Goal: Find specific page/section: Find specific page/section

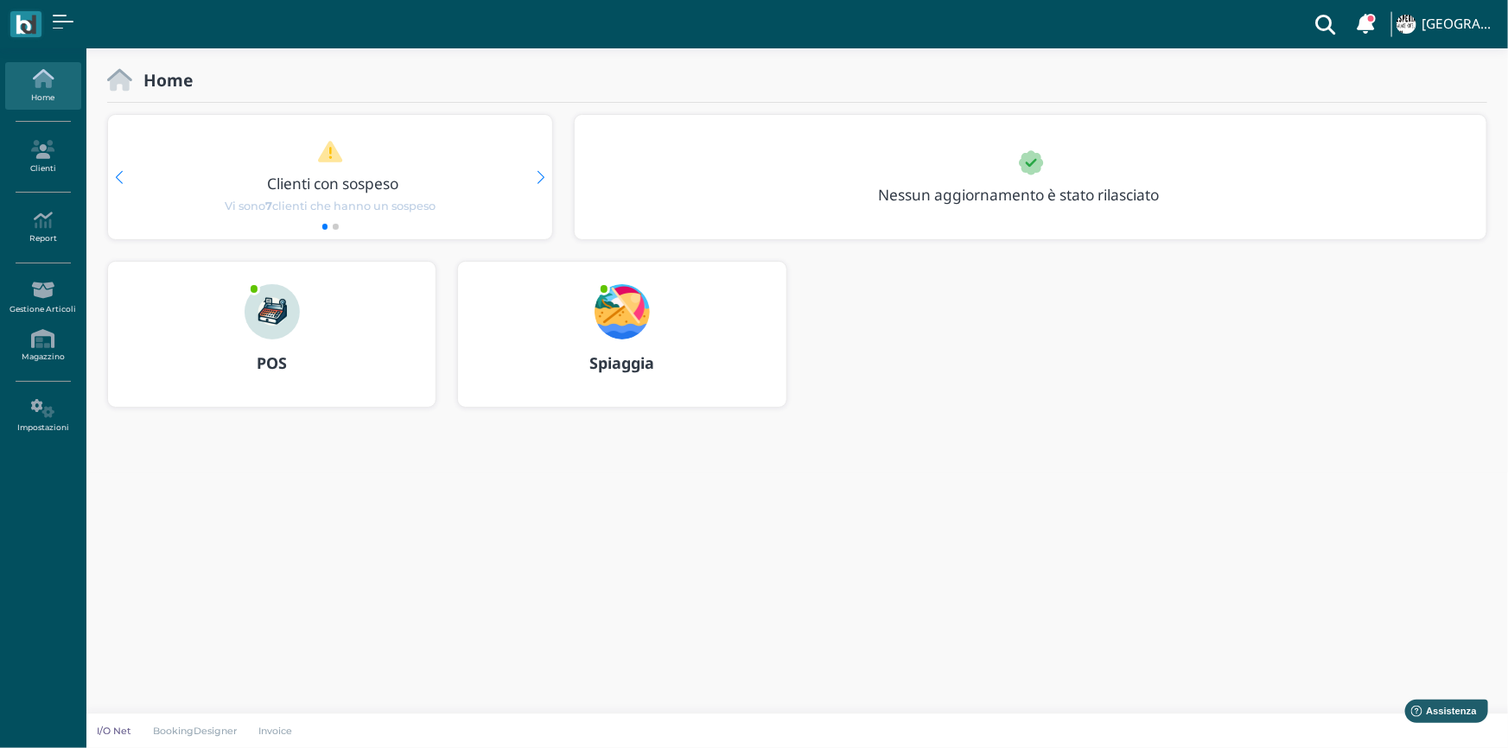
click at [627, 353] on b "Spiaggia" at bounding box center [621, 363] width 65 height 21
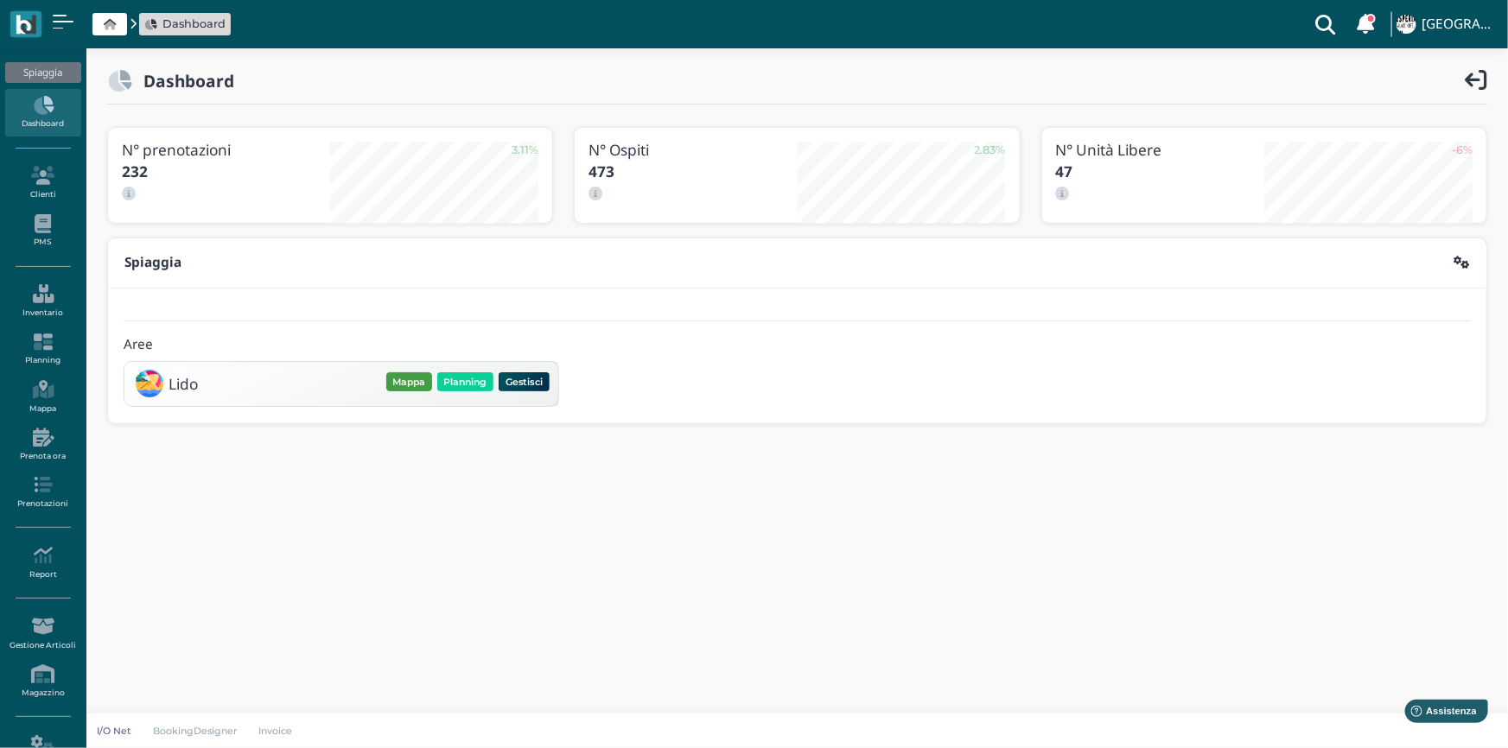
click at [410, 386] on button "Mappa" at bounding box center [409, 381] width 46 height 19
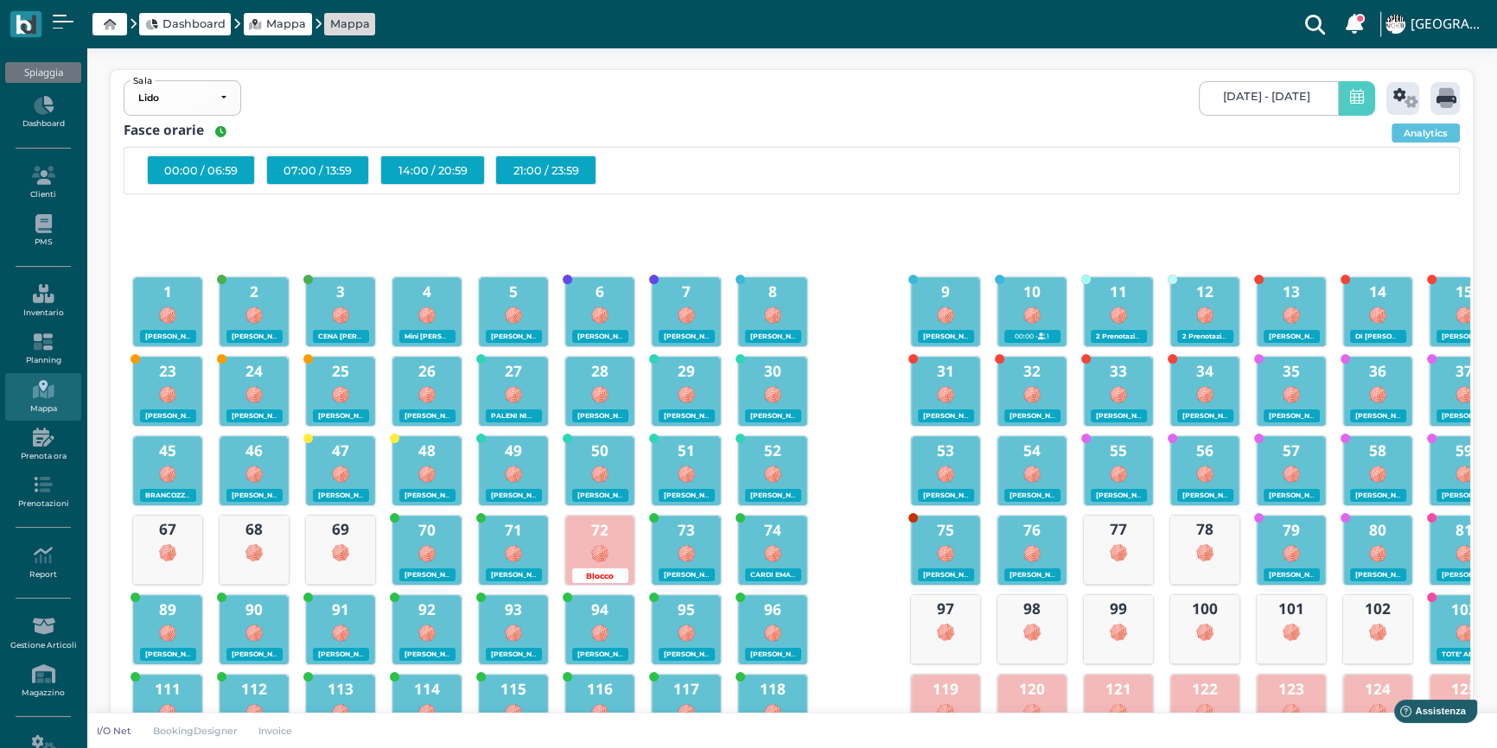
click at [1341, 101] on span at bounding box center [1356, 98] width 37 height 35
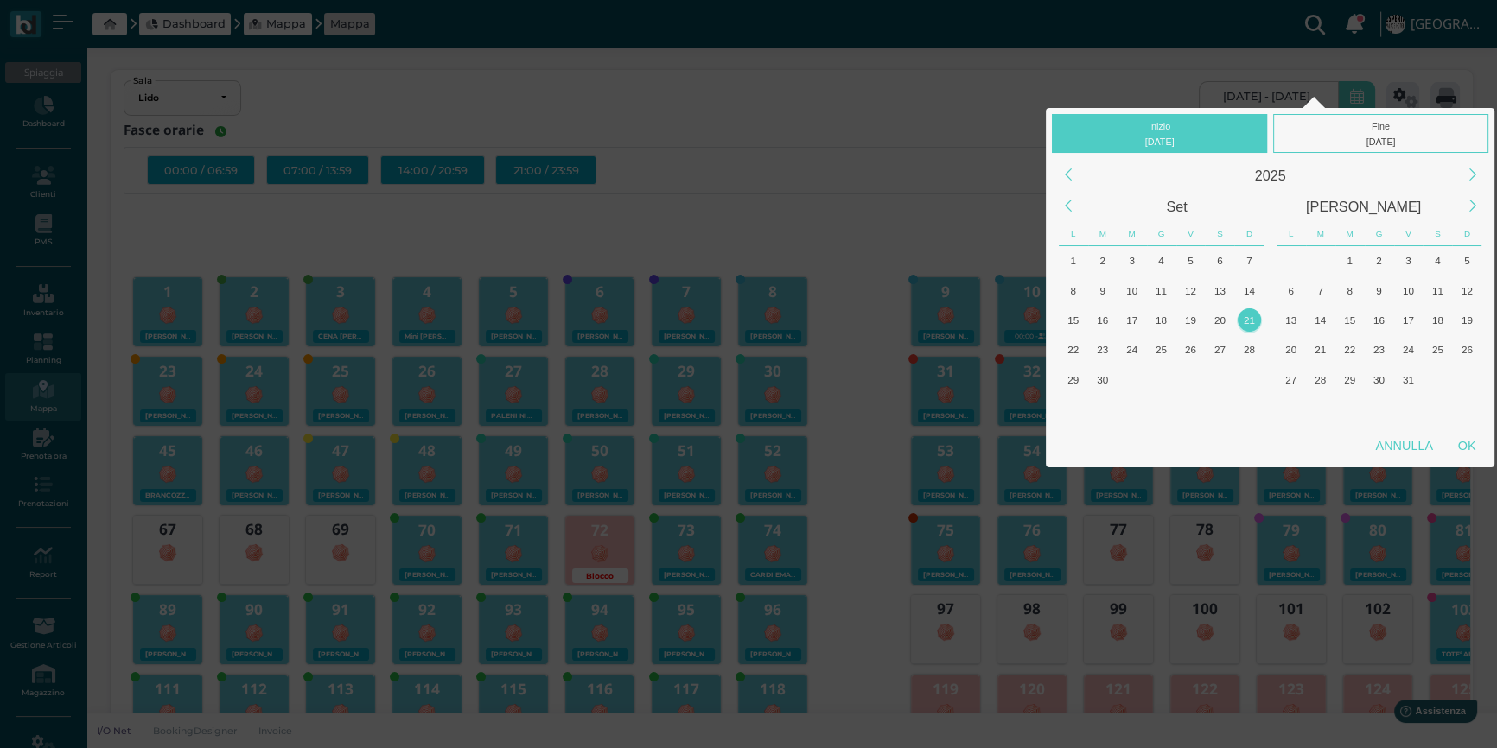
click at [1250, 317] on div "21" at bounding box center [1248, 319] width 23 height 23
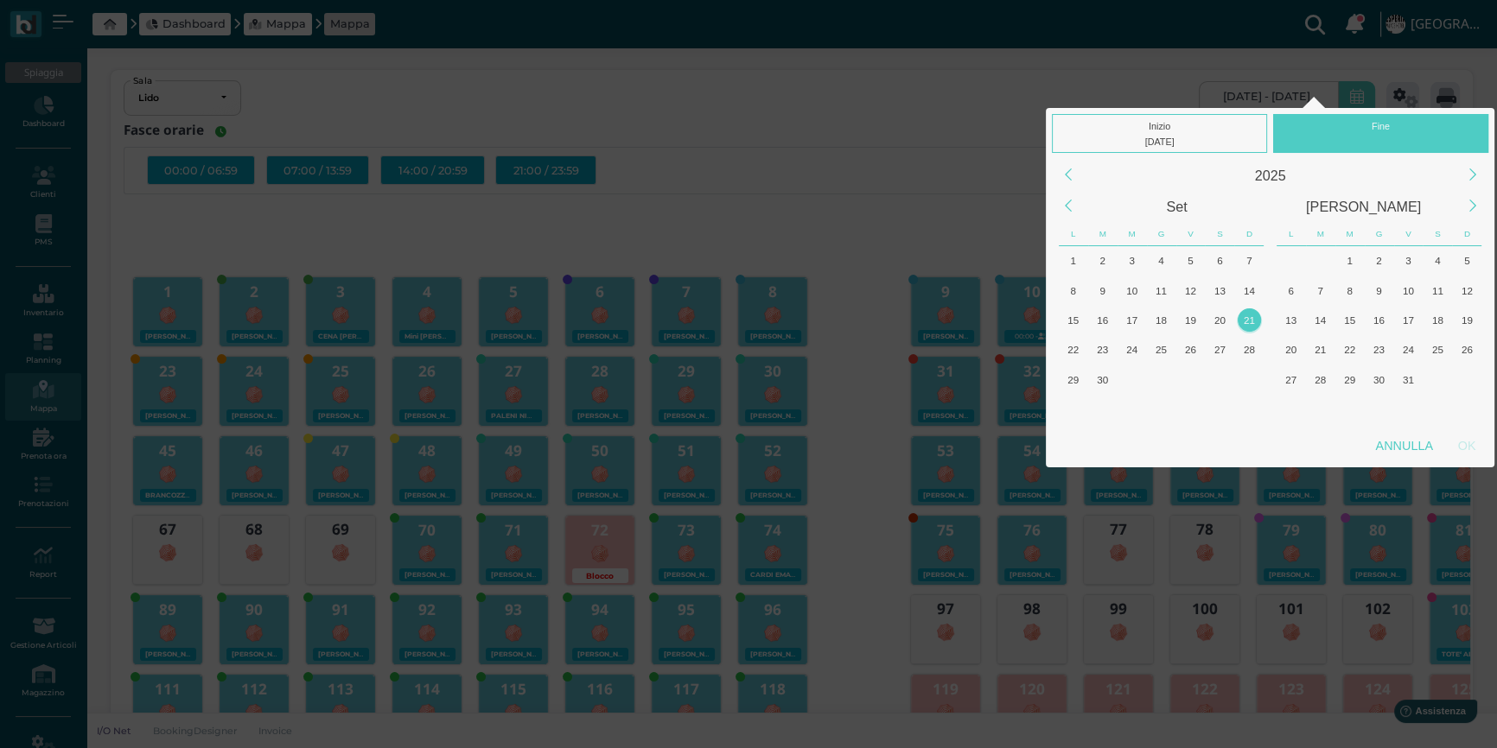
click at [1250, 317] on div "21" at bounding box center [1248, 319] width 23 height 23
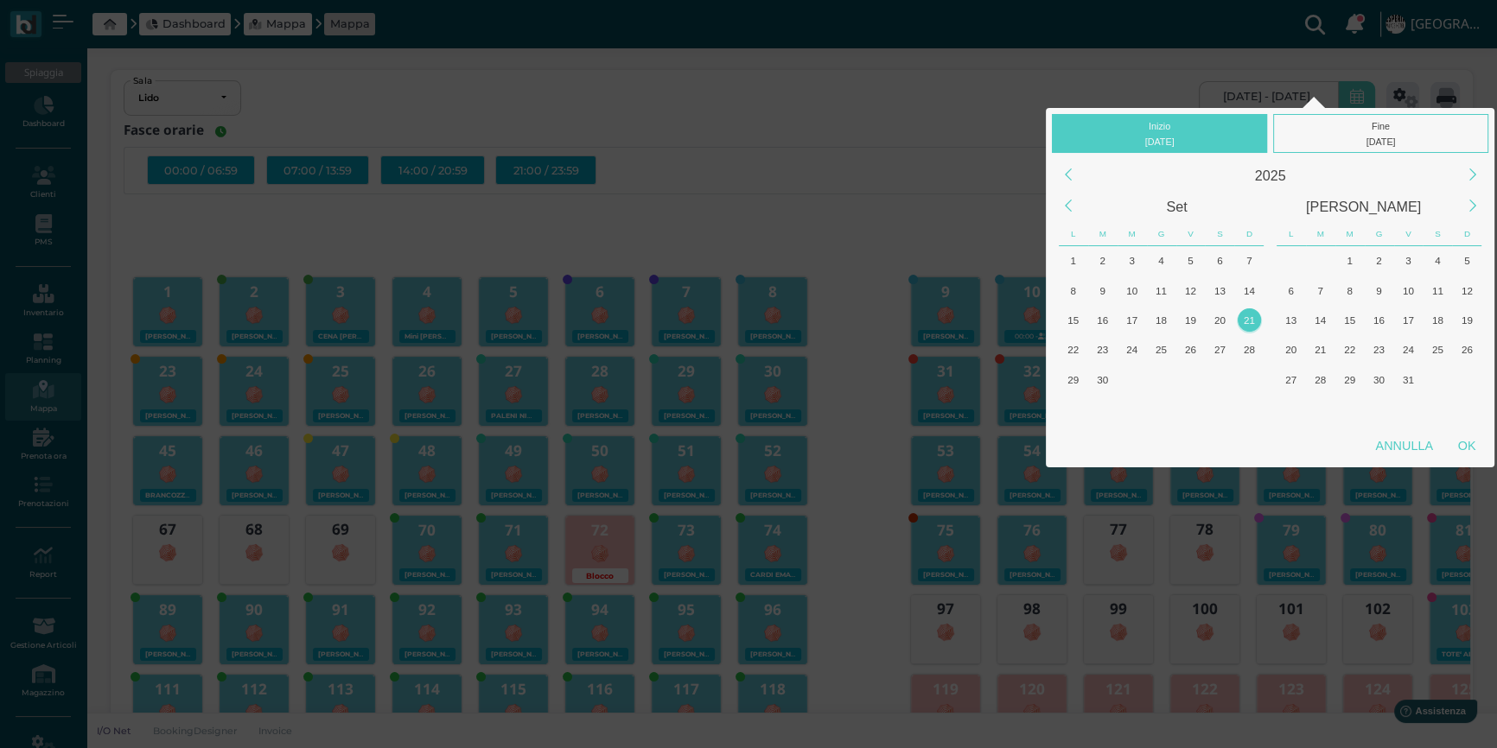
drag, startPoint x: 1250, startPoint y: 317, endPoint x: 1448, endPoint y: 464, distance: 246.4
click at [1448, 464] on div "Annulla OK" at bounding box center [1270, 448] width 448 height 37
click at [1463, 448] on div "OK" at bounding box center [1466, 445] width 43 height 31
type input "21/09/2025 - 21/09/2025"
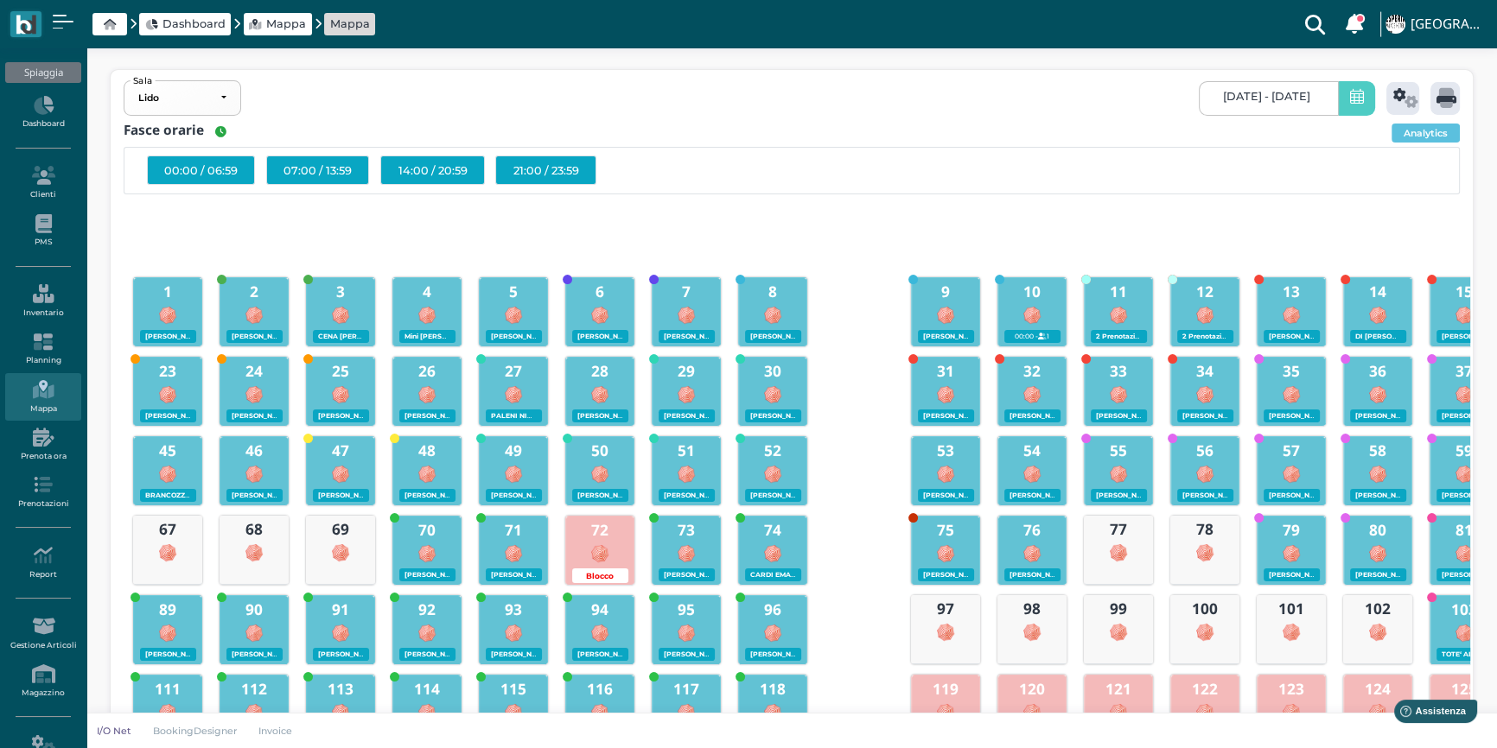
click at [1343, 103] on span at bounding box center [1356, 98] width 37 height 35
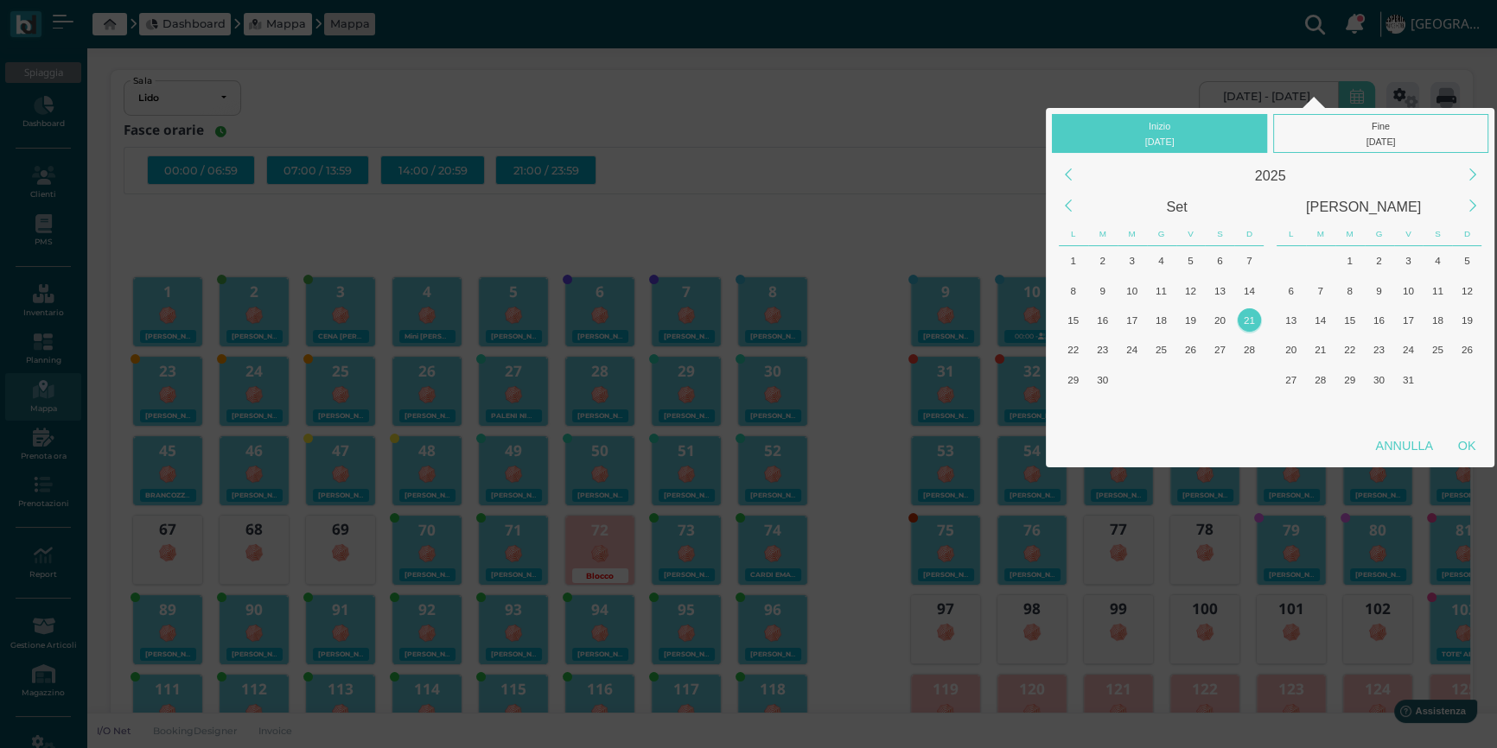
click at [1251, 321] on div "21" at bounding box center [1248, 319] width 23 height 23
click at [1460, 439] on div "OK" at bounding box center [1466, 445] width 43 height 31
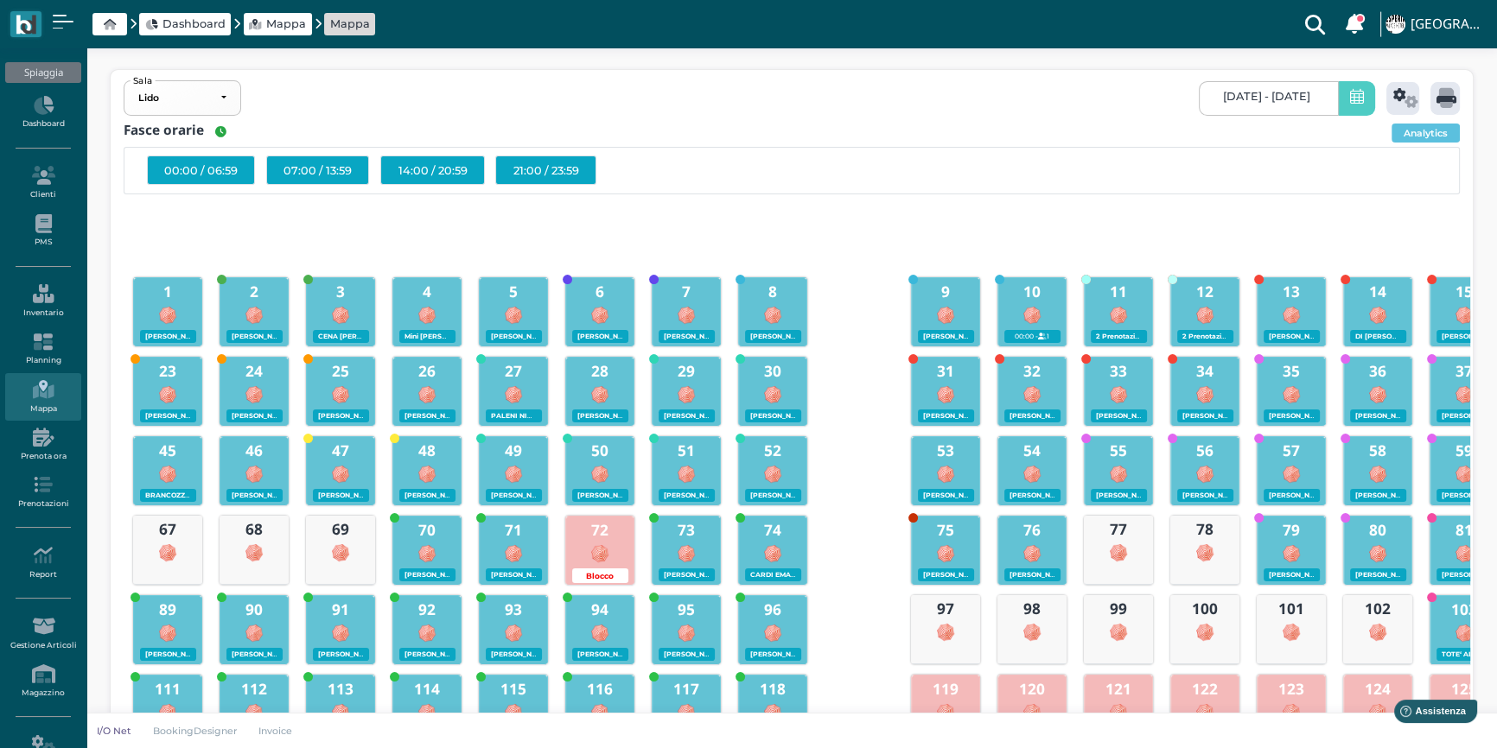
scroll to position [0, 154]
click at [1396, 102] on icon at bounding box center [1405, 98] width 25 height 20
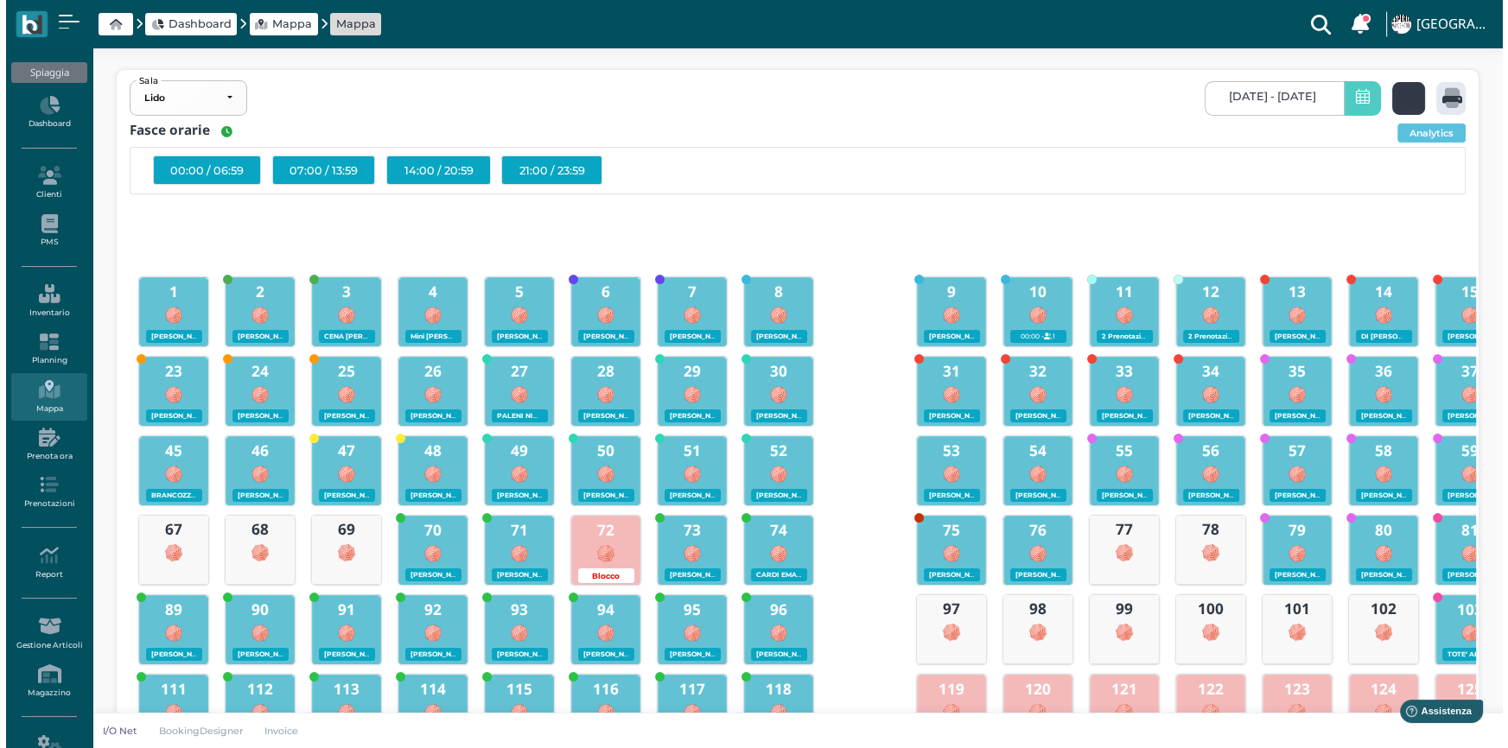
scroll to position [0, 0]
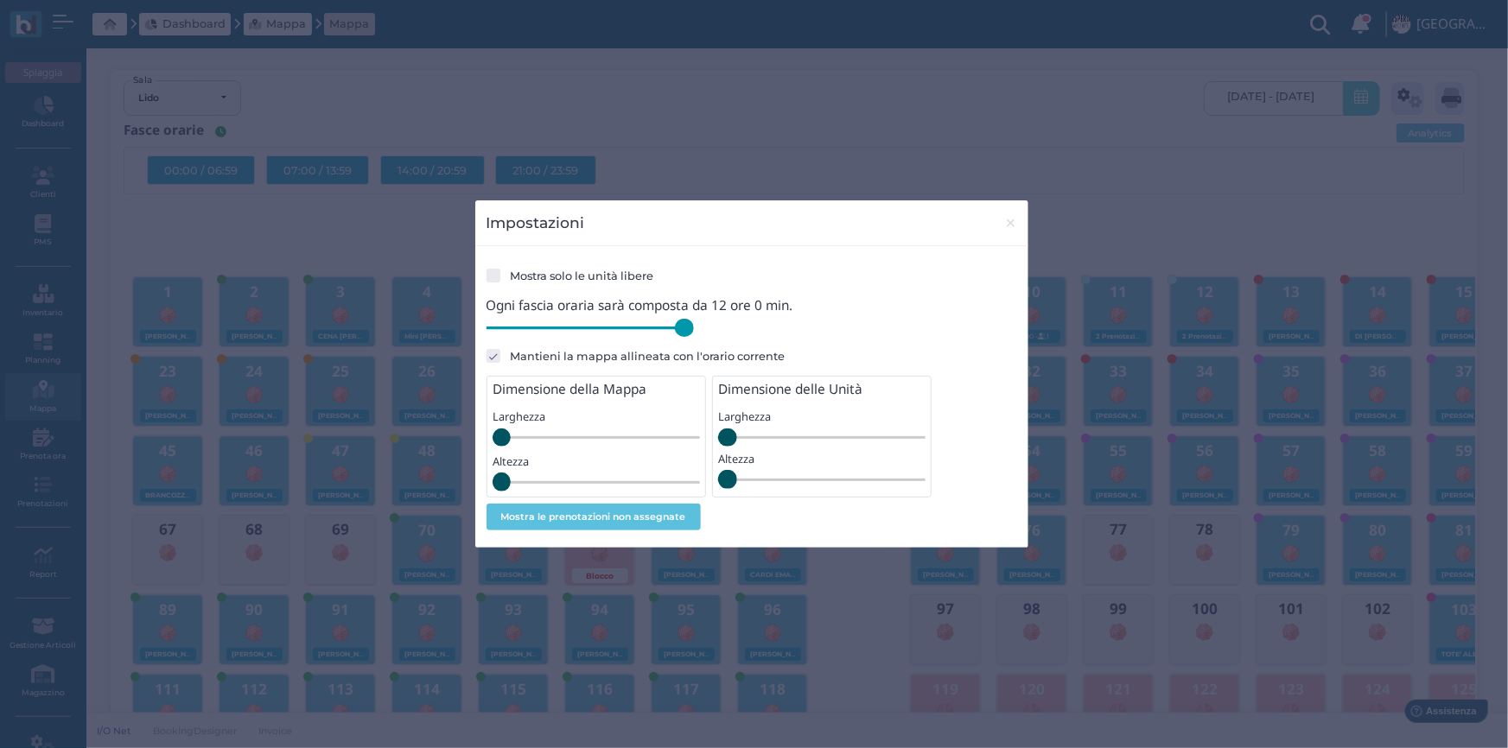
drag, startPoint x: 606, startPoint y: 333, endPoint x: 717, endPoint y: 343, distance: 112.0
type input "720"
click at [694, 338] on input "range" at bounding box center [589, 328] width 207 height 19
click at [1007, 226] on span "×" at bounding box center [1010, 223] width 13 height 22
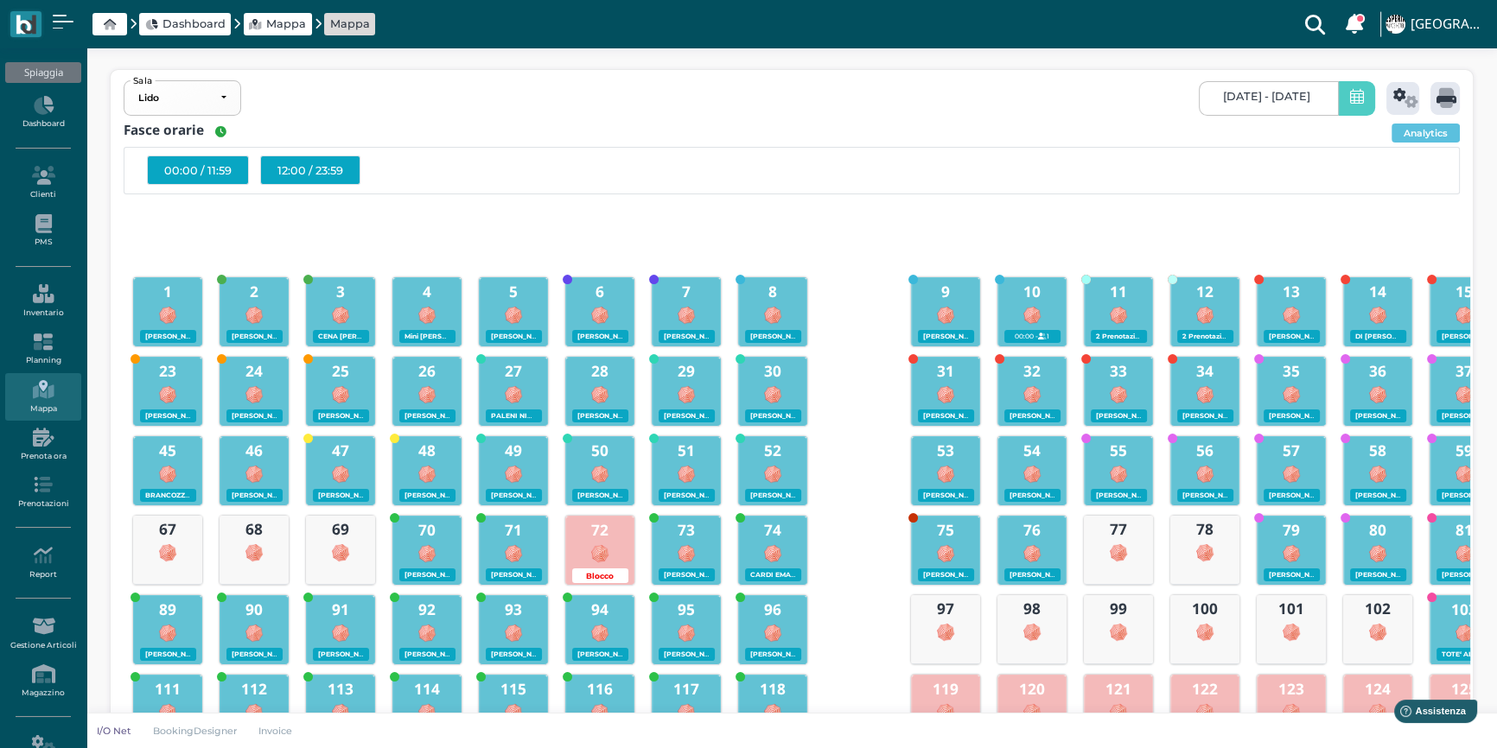
click at [343, 168] on div "12:00 / 23:59" at bounding box center [310, 170] width 100 height 29
click at [1434, 96] on div at bounding box center [1444, 98] width 29 height 33
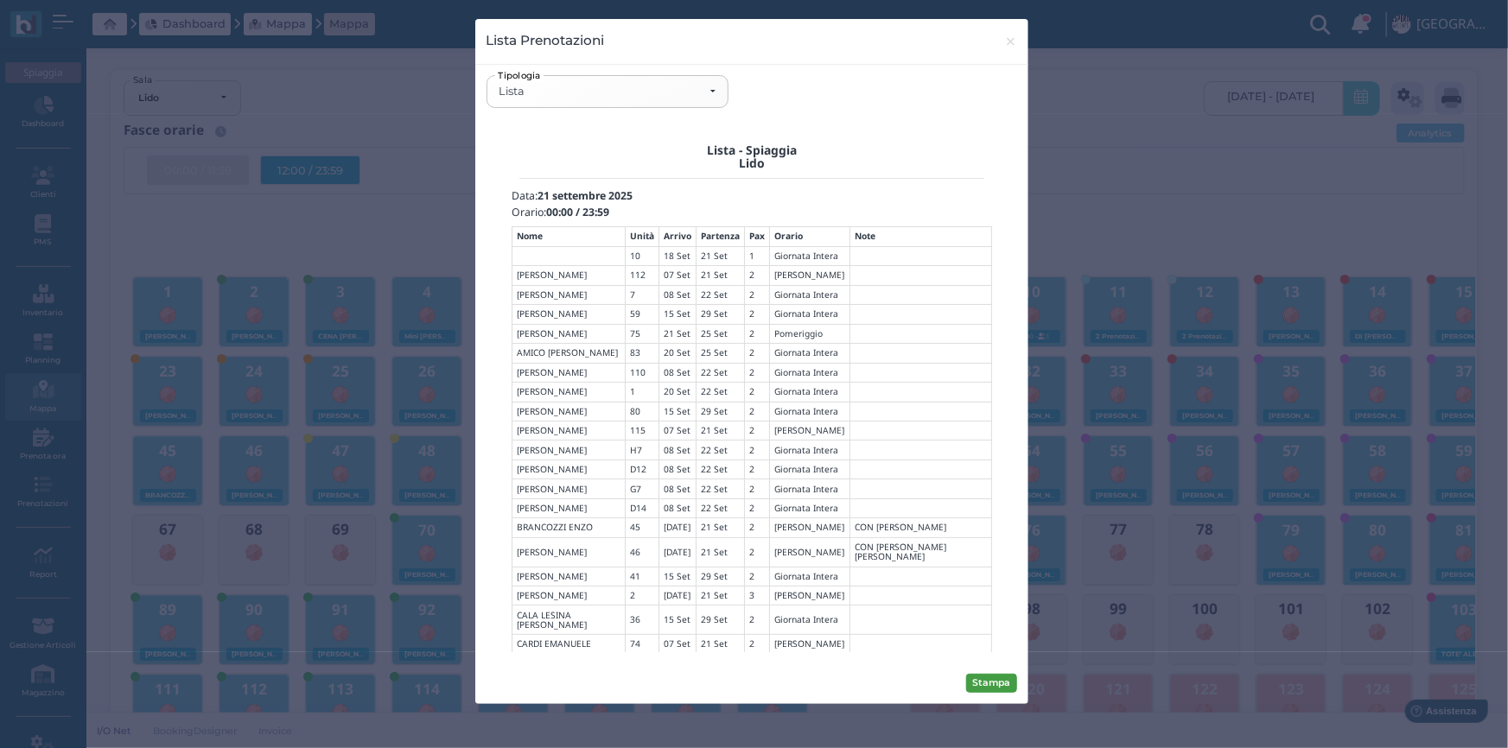
click at [994, 680] on button "Stampa" at bounding box center [991, 683] width 51 height 19
click at [711, 92] on div "Lista" at bounding box center [607, 92] width 217 height 14
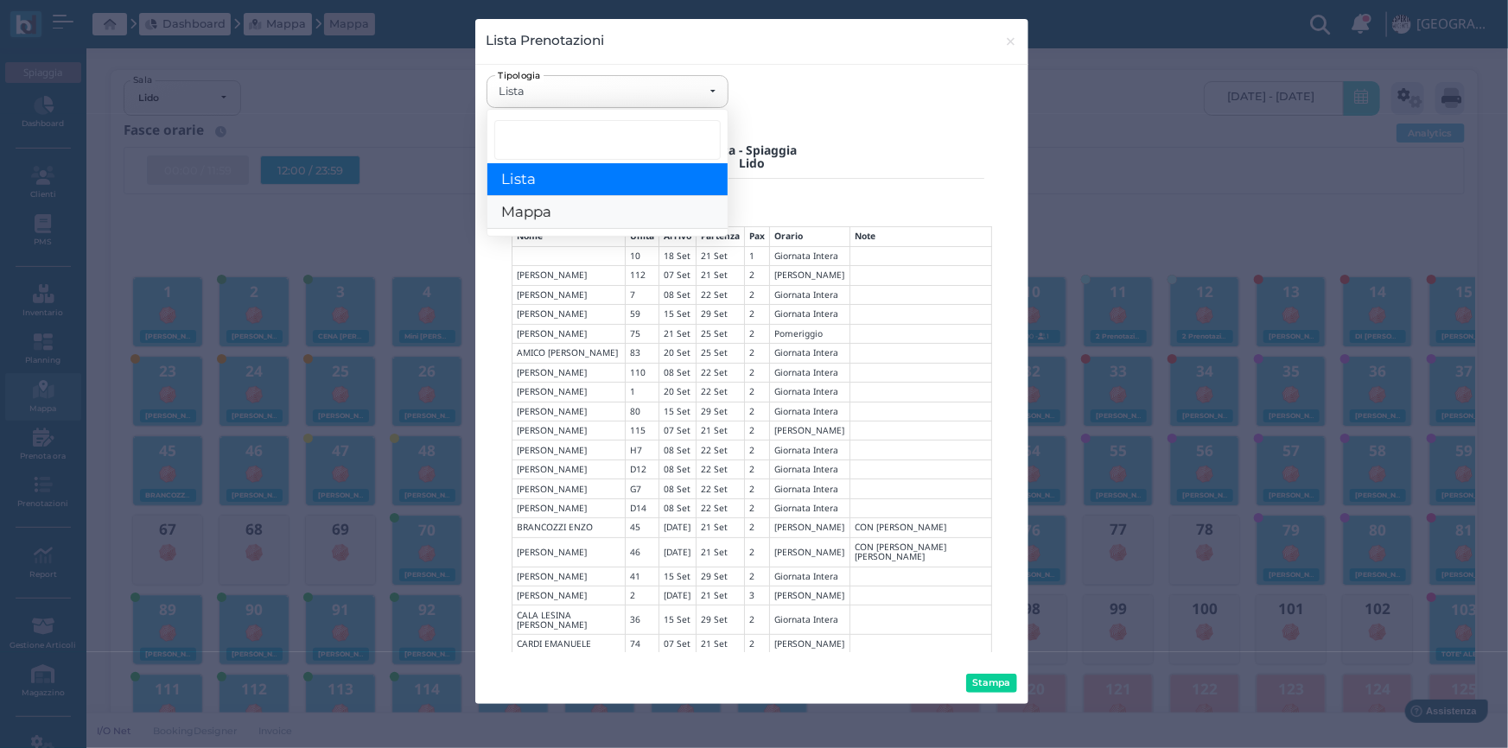
click at [566, 209] on link "Mappa" at bounding box center [607, 213] width 240 height 33
select select "map"
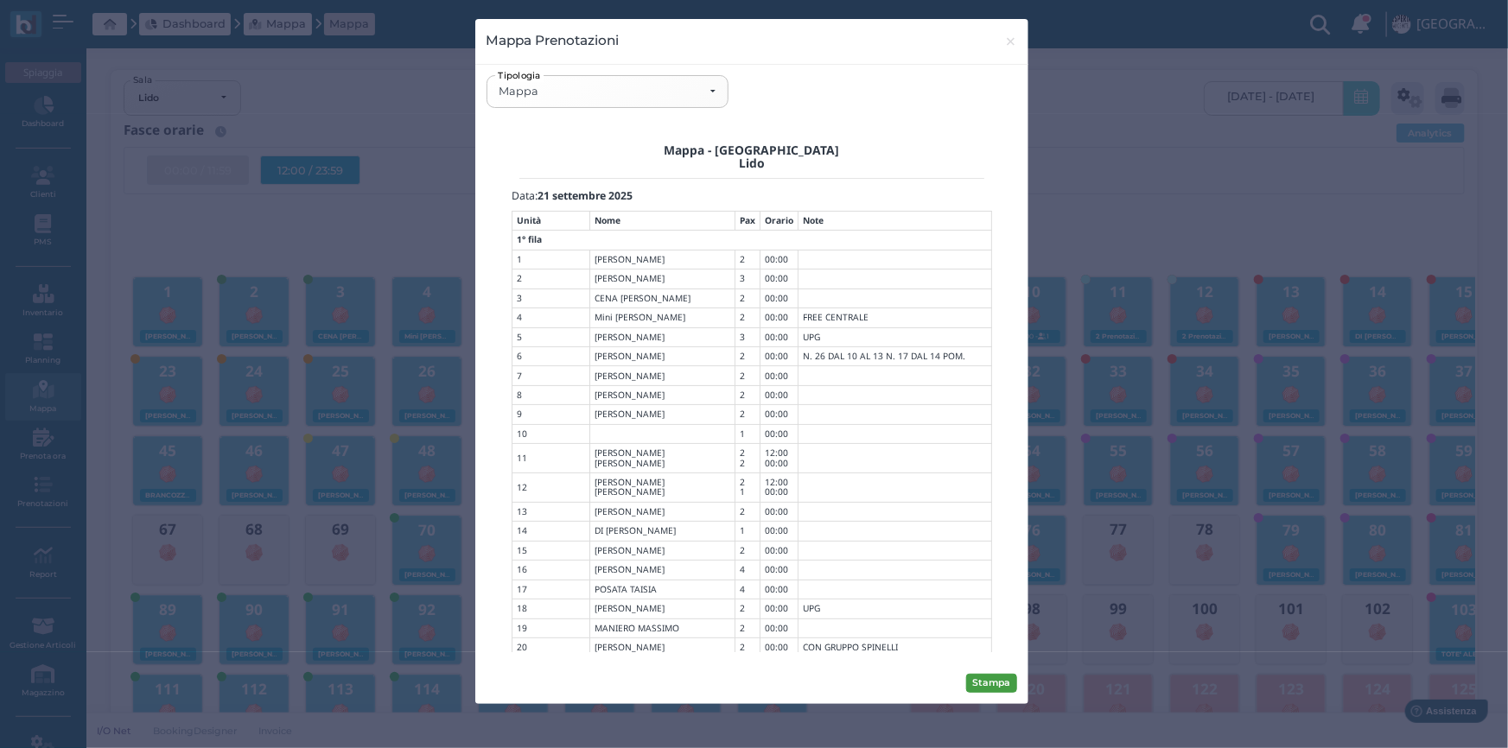
click at [994, 676] on button "Stampa" at bounding box center [991, 683] width 51 height 19
drag, startPoint x: 1002, startPoint y: 42, endPoint x: 1038, endPoint y: 43, distance: 35.4
click at [1003, 42] on button "× close" at bounding box center [1010, 41] width 35 height 44
